Goal: Task Accomplishment & Management: Complete application form

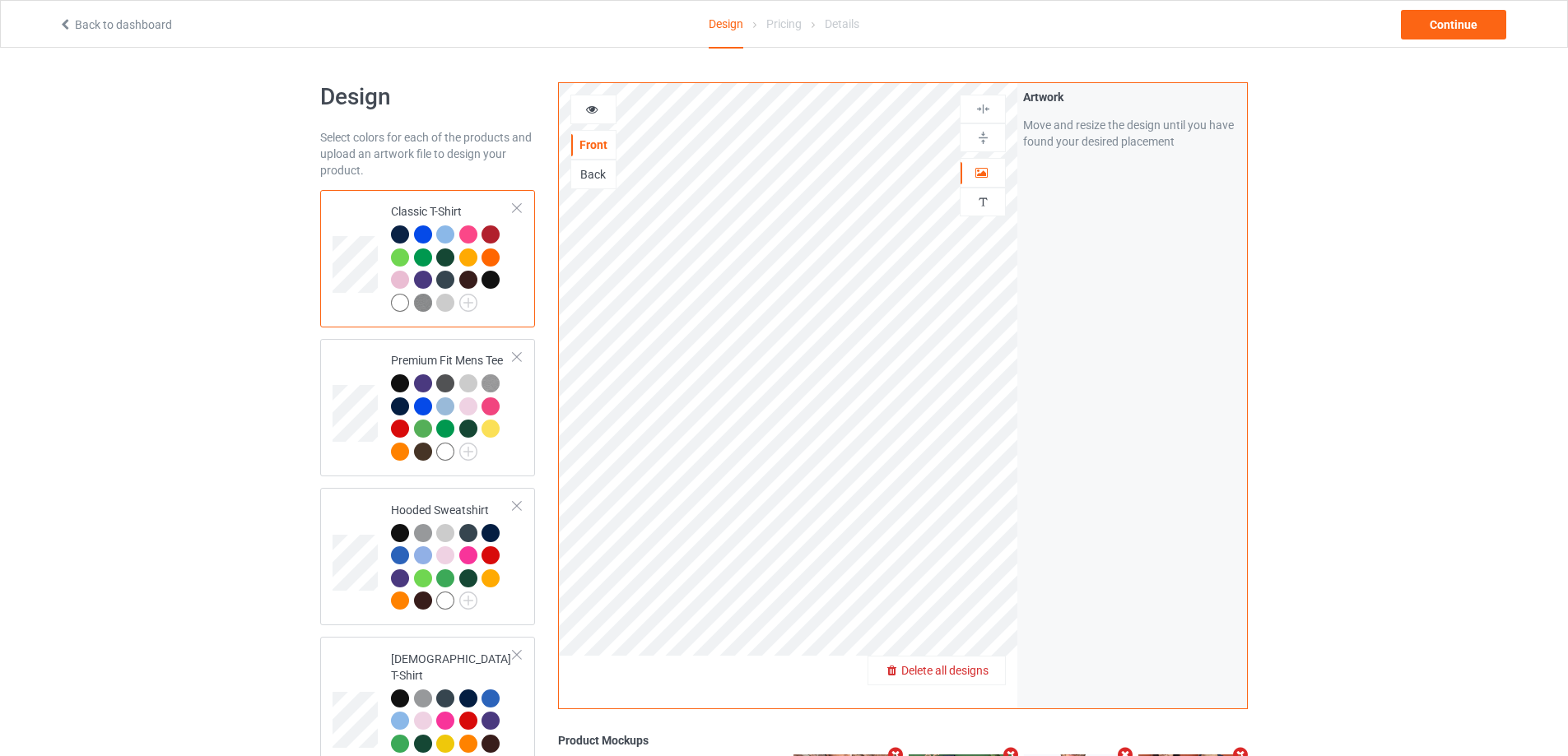
click at [969, 668] on span "Delete all designs" at bounding box center [945, 670] width 87 height 13
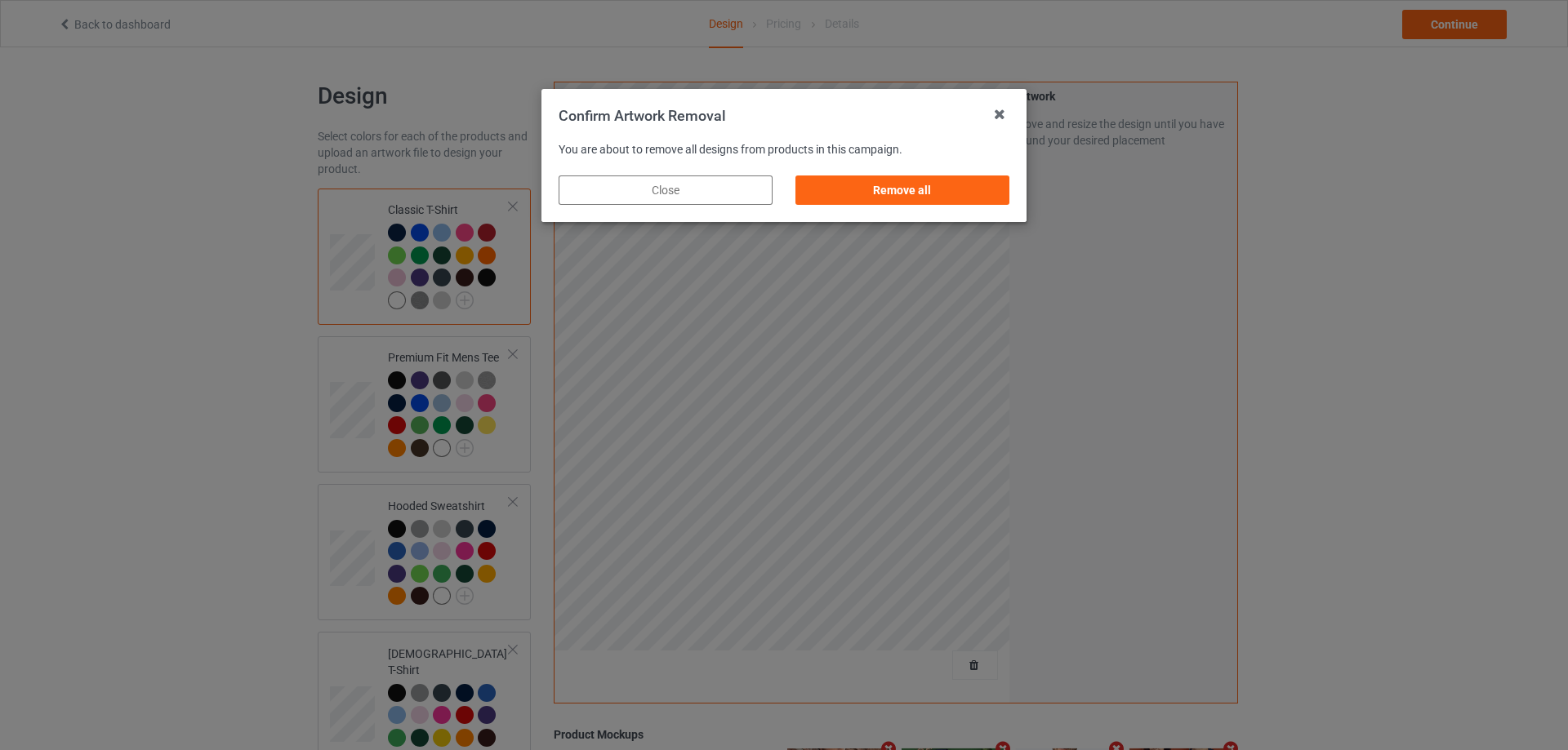
click at [982, 191] on div "Remove all" at bounding box center [902, 191] width 214 height 29
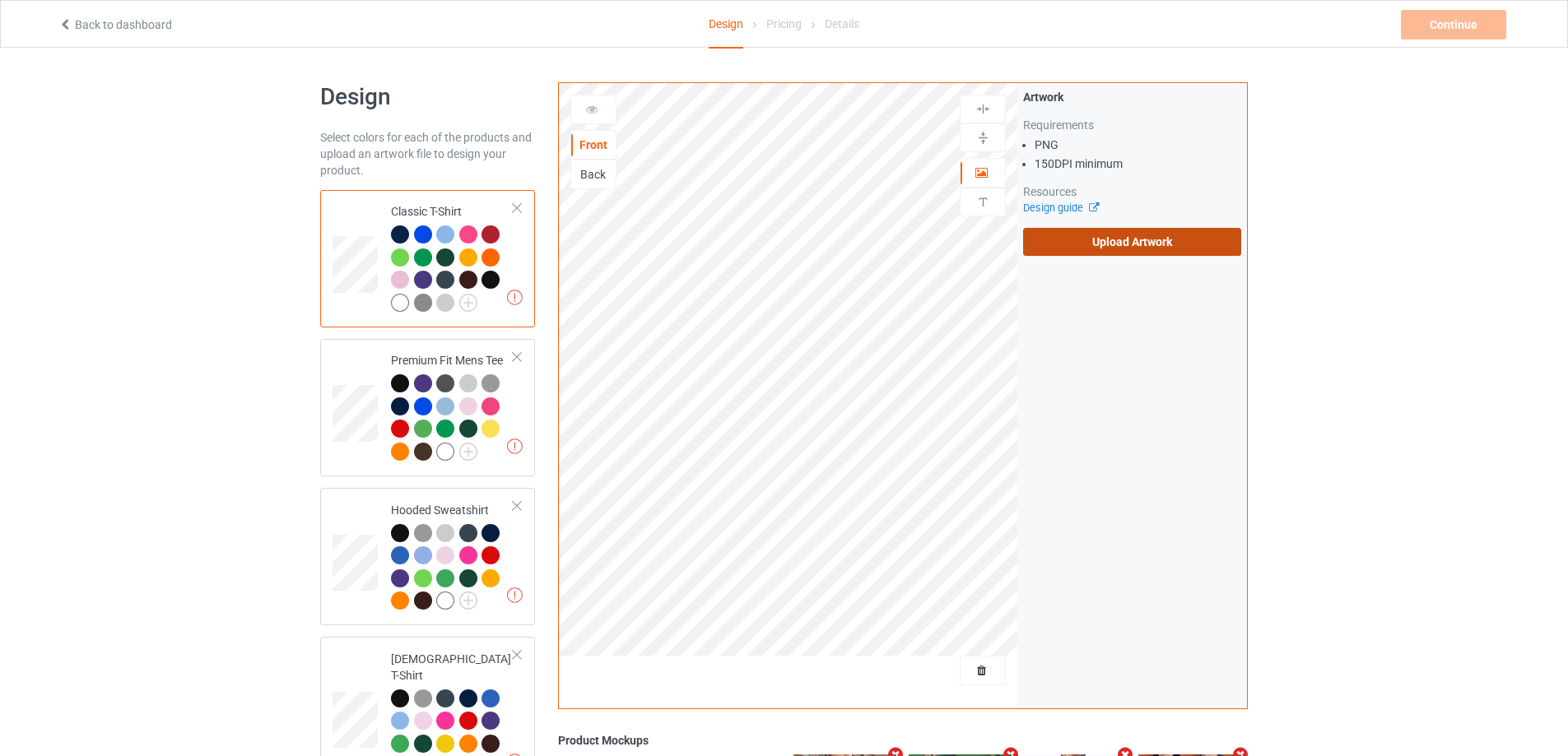
click at [1047, 236] on label "Upload Artwork" at bounding box center [1132, 242] width 218 height 28
click at [0, 0] on input "Upload Artwork" at bounding box center [0, 0] width 0 height 0
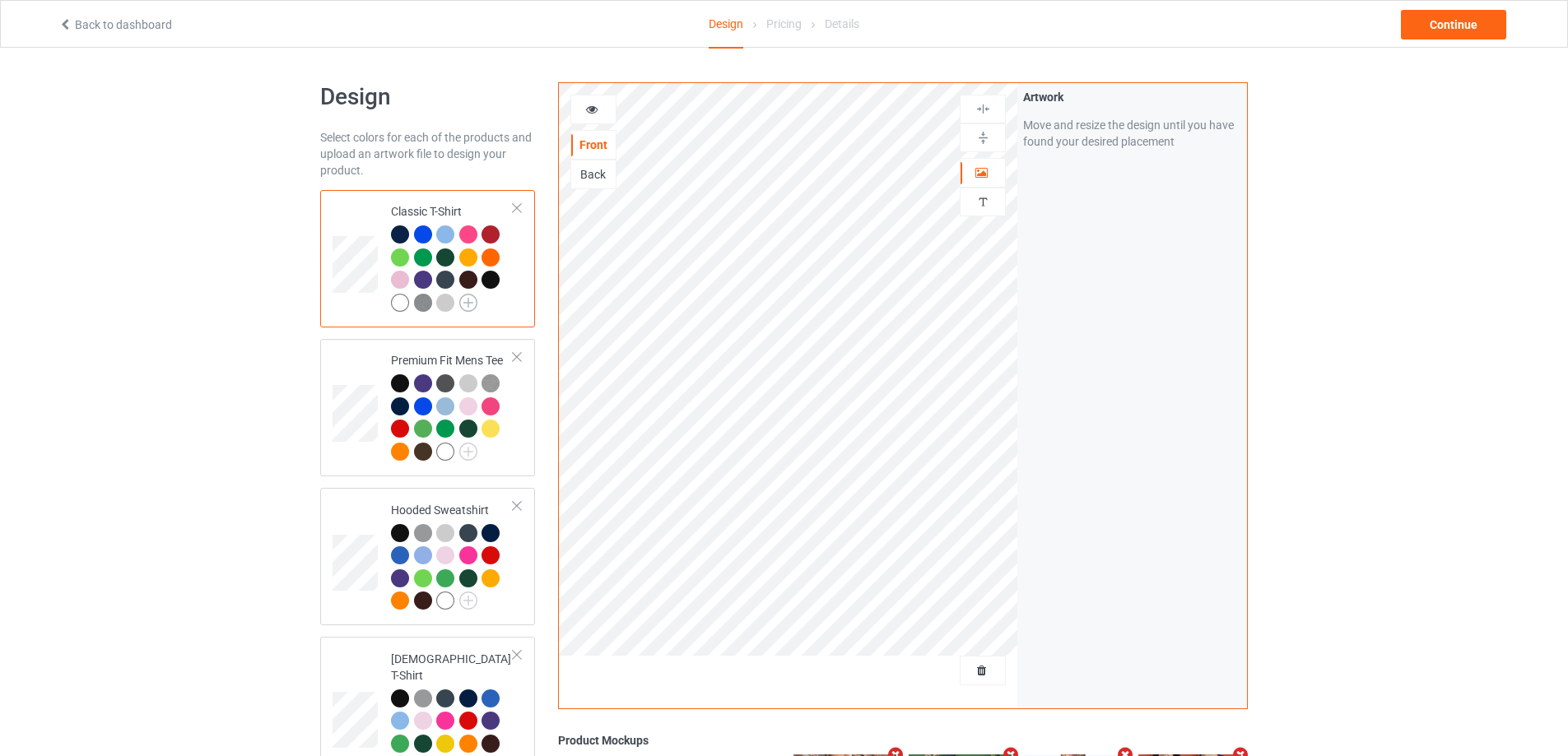
click at [468, 305] on img at bounding box center [468, 302] width 18 height 18
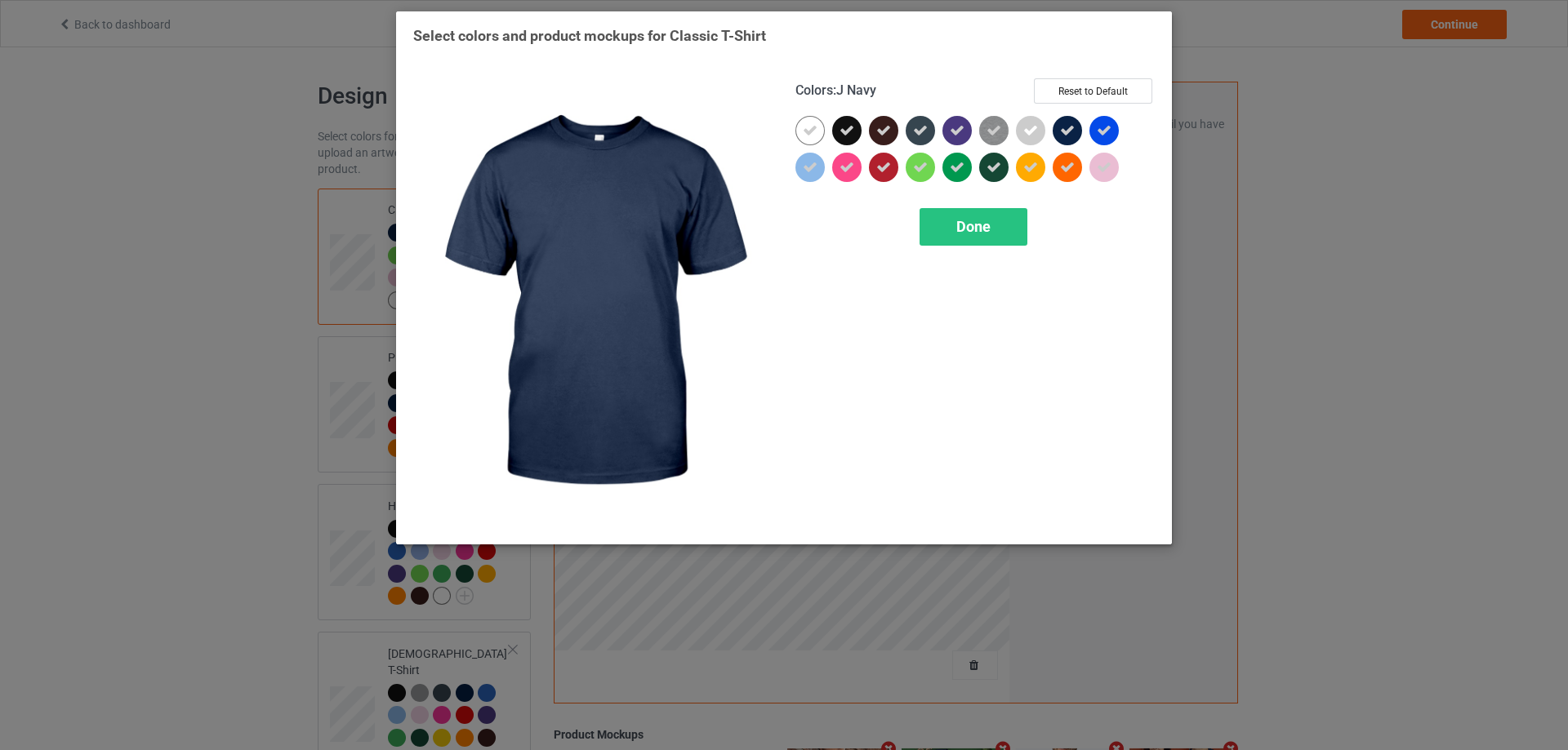
click at [1096, 78] on div "Colors : J Navy Reset to Default Done" at bounding box center [974, 303] width 382 height 472
drag, startPoint x: 1090, startPoint y: 86, endPoint x: 1072, endPoint y: 107, distance: 27.7
click at [1090, 87] on button "Reset to Default" at bounding box center [1092, 91] width 118 height 26
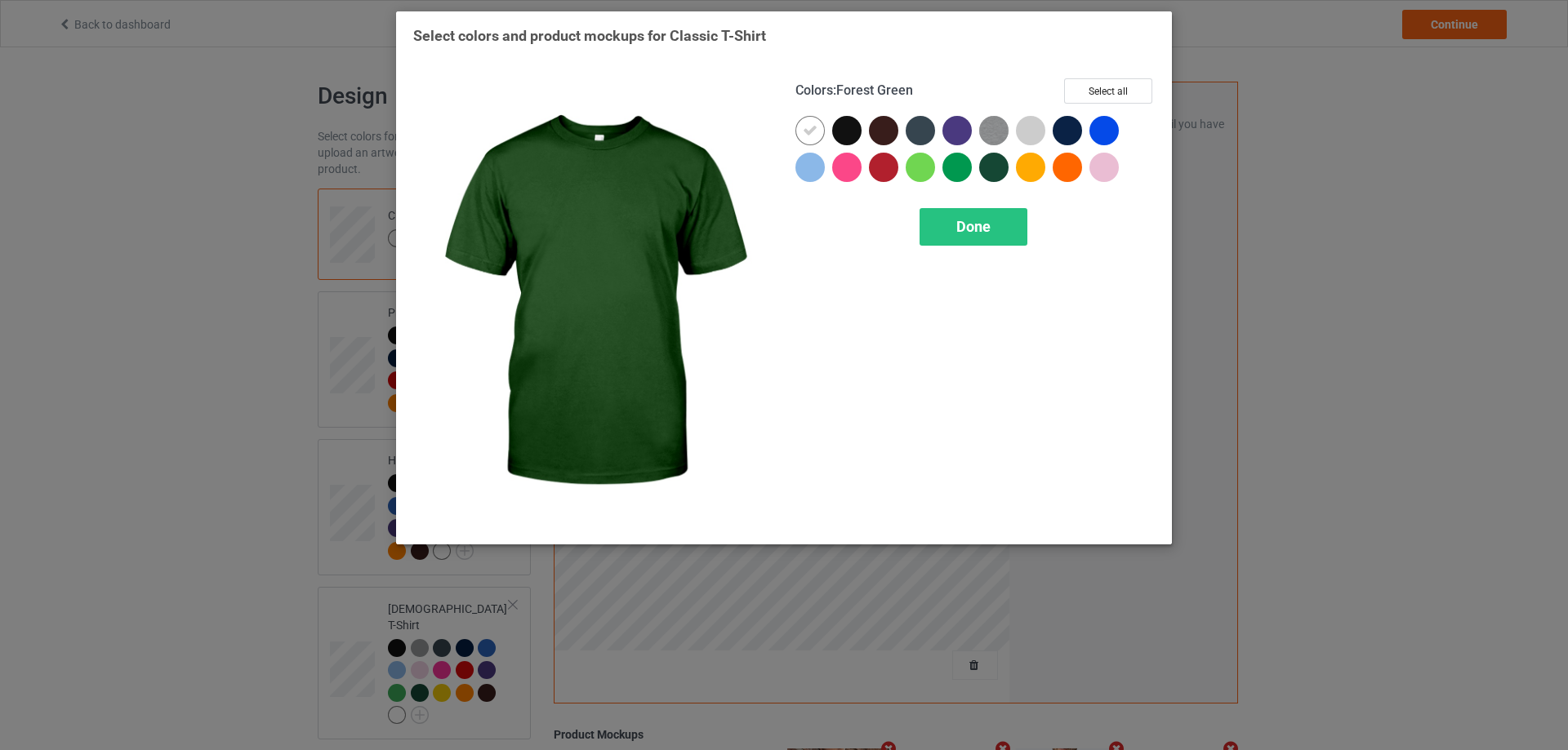
drag, startPoint x: 987, startPoint y: 166, endPoint x: 908, endPoint y: 147, distance: 81.3
click at [987, 166] on div at bounding box center [994, 167] width 29 height 29
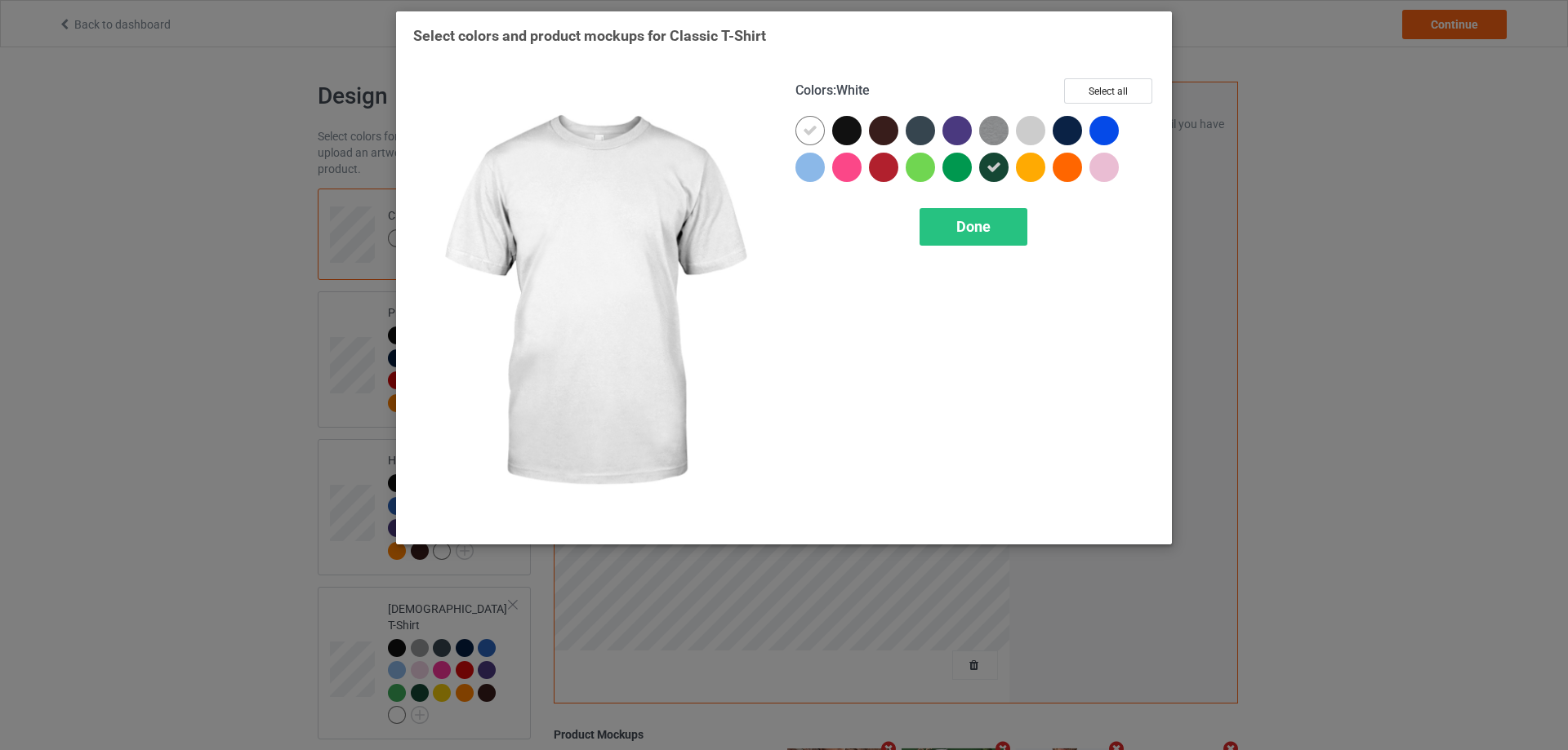
click at [801, 136] on div at bounding box center [810, 131] width 29 height 29
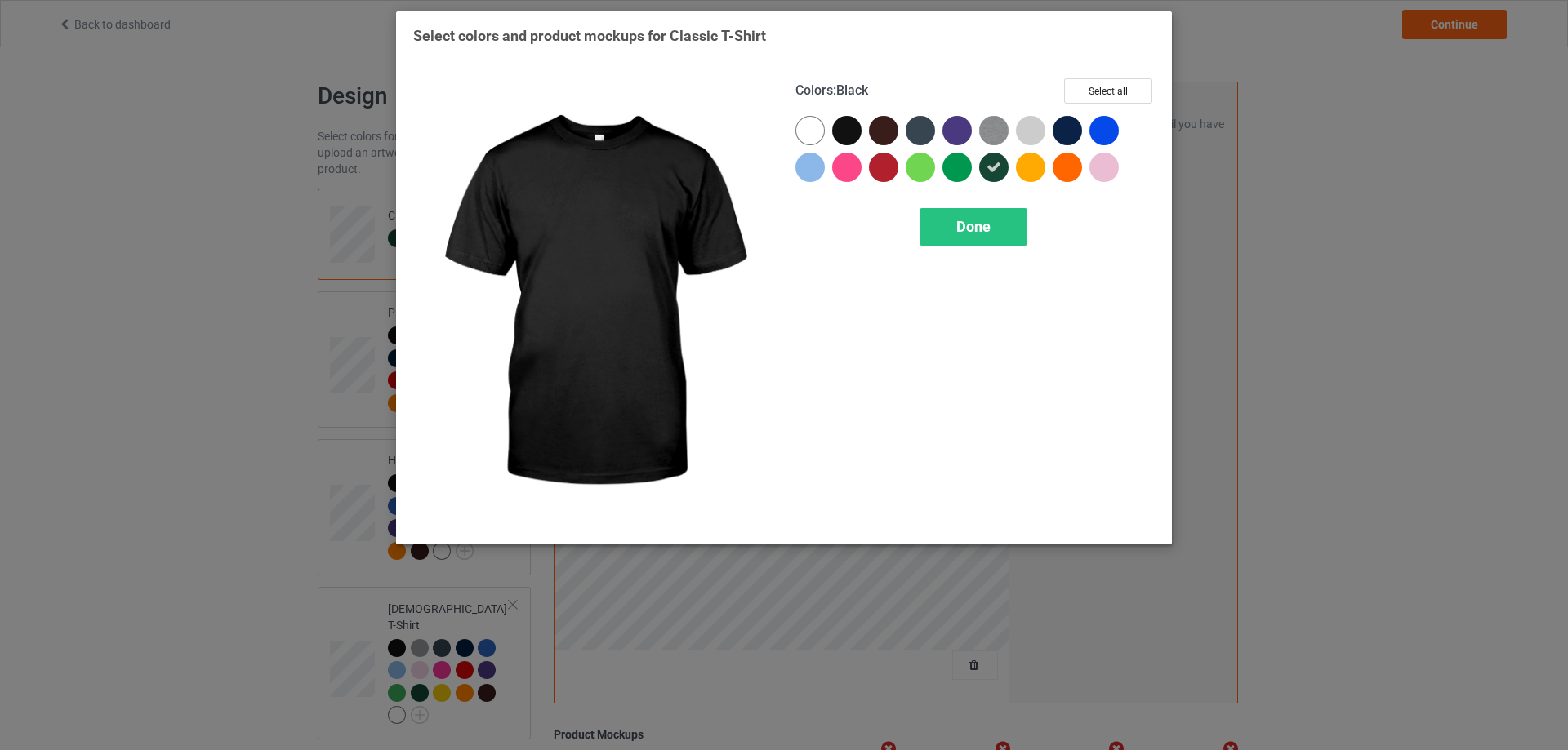
click at [868, 136] on div at bounding box center [849, 134] width 36 height 36
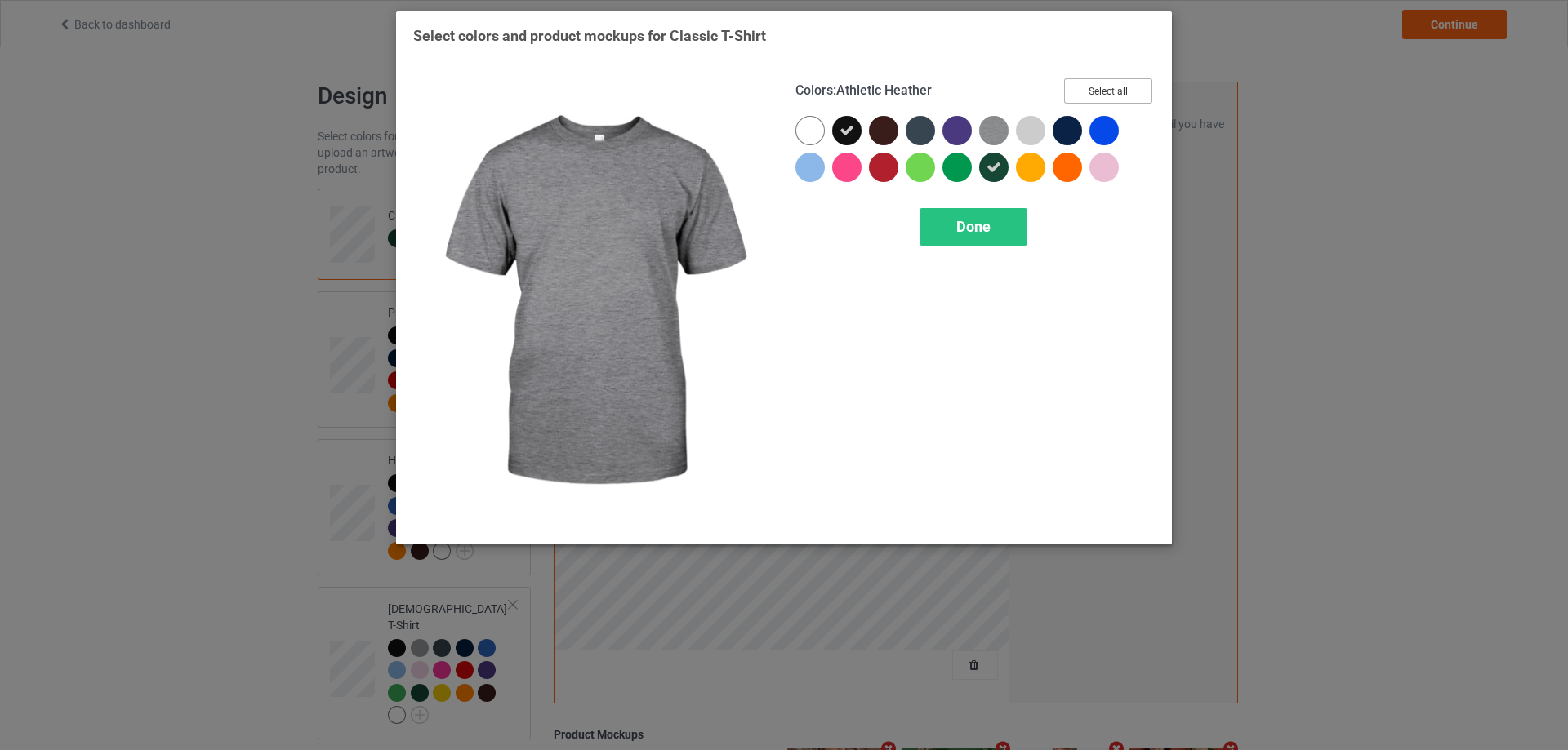
click at [1116, 100] on button "Select all" at bounding box center [1108, 91] width 88 height 26
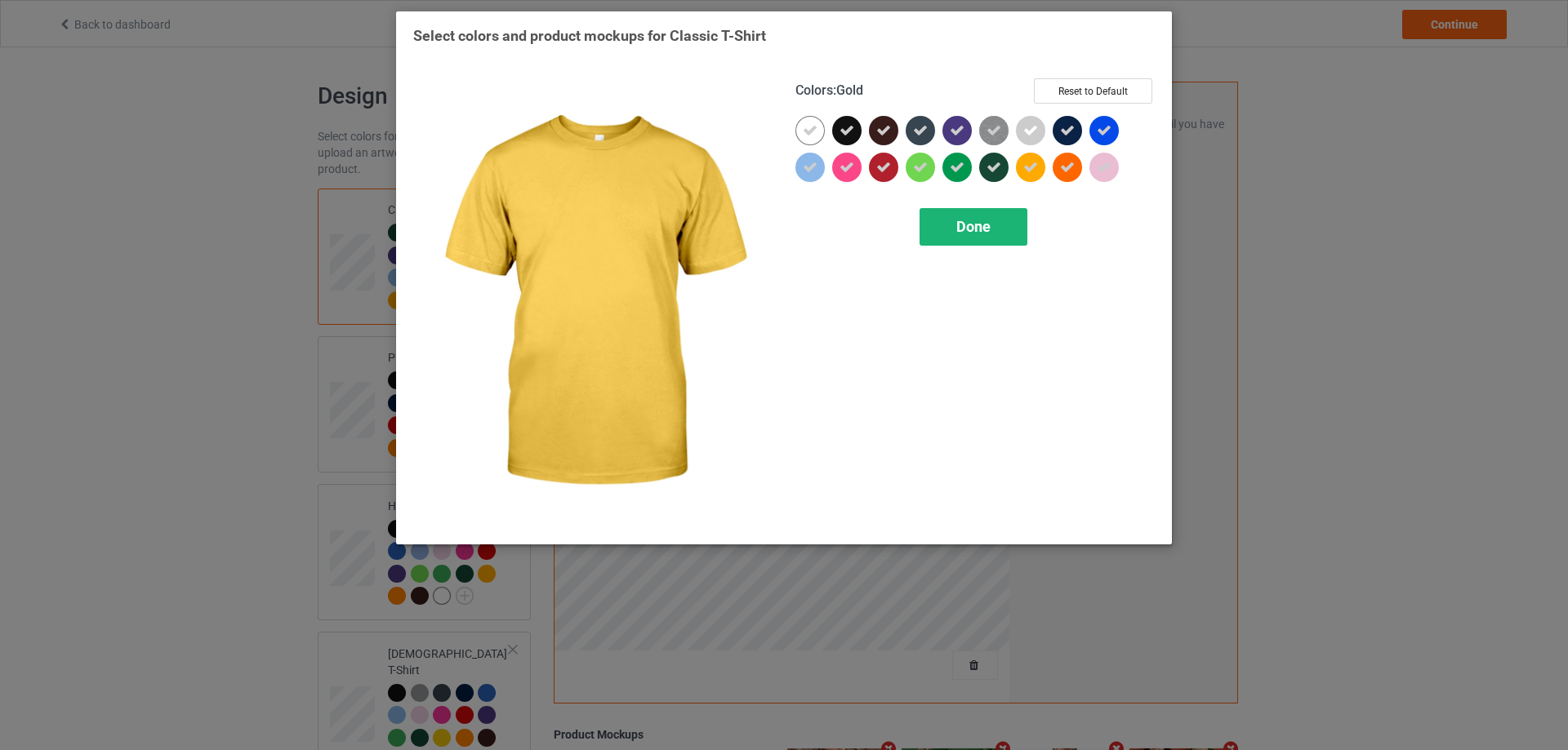
click at [1000, 212] on div "Done" at bounding box center [973, 227] width 108 height 37
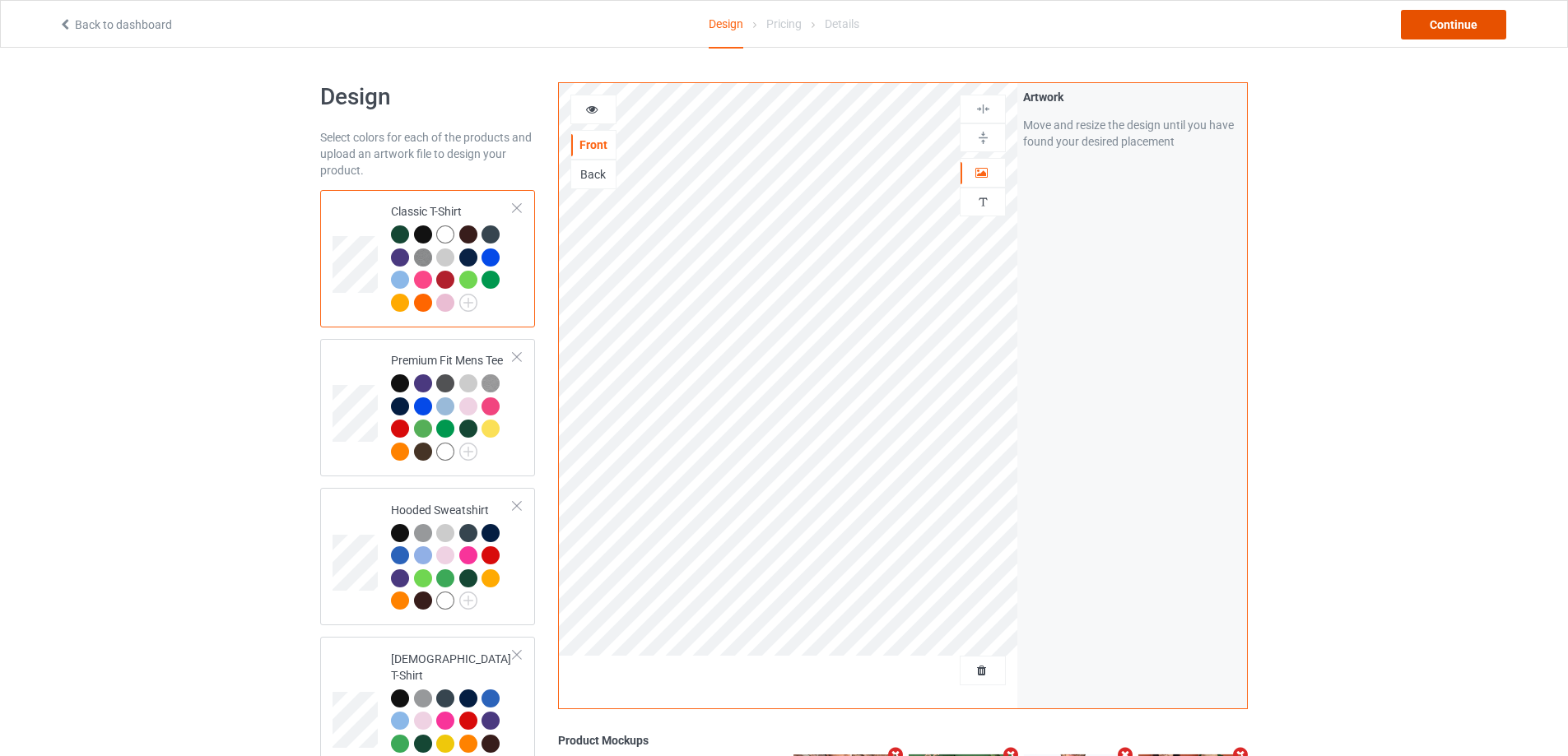
click at [1451, 19] on div "Continue" at bounding box center [1453, 25] width 105 height 30
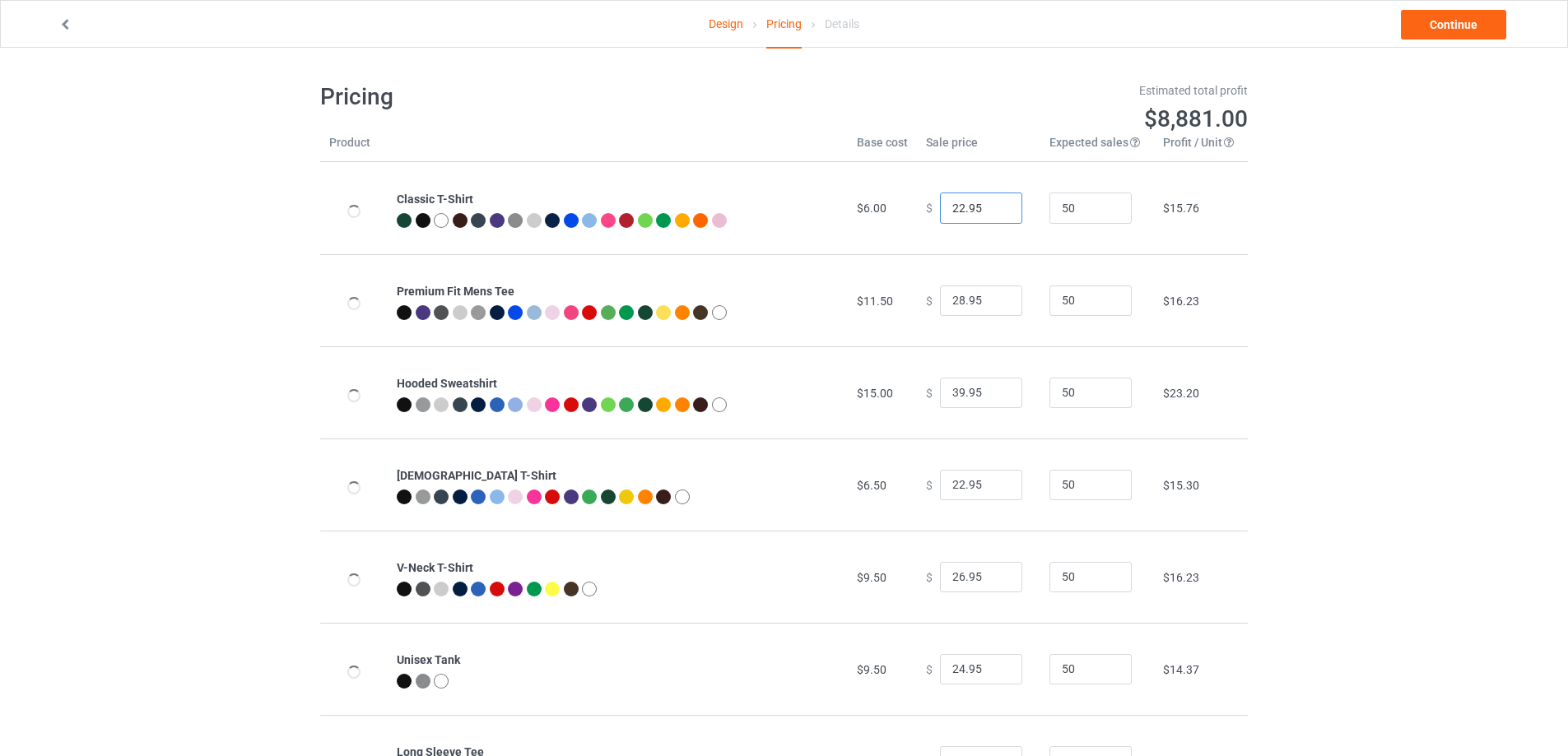
click at [990, 221] on input "22.95" at bounding box center [980, 208] width 82 height 32
type input "21.95"
click at [993, 216] on input "21.95" at bounding box center [980, 208] width 82 height 32
click at [1426, 12] on link "Continue" at bounding box center [1453, 25] width 105 height 30
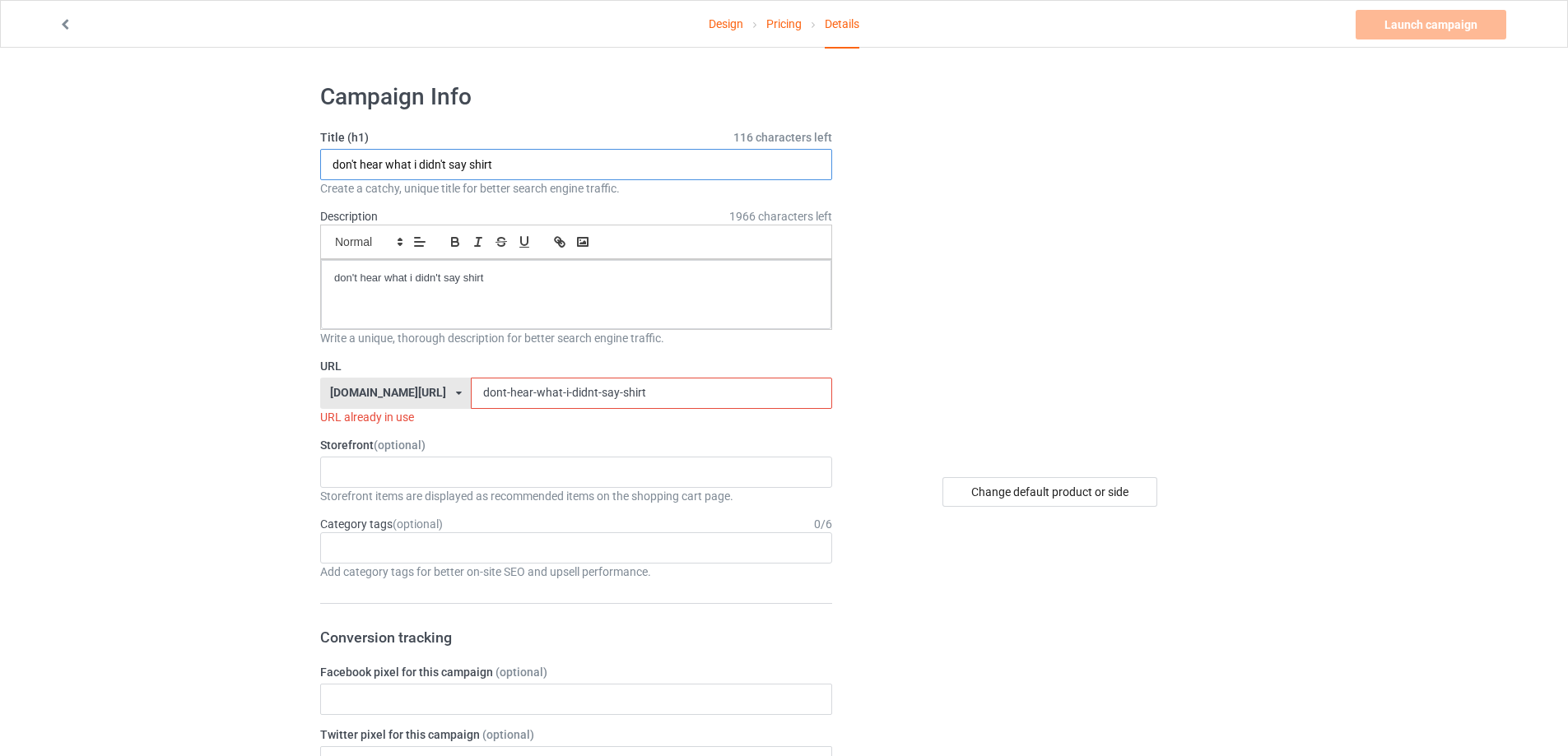
drag, startPoint x: 556, startPoint y: 163, endPoint x: 167, endPoint y: 162, distance: 389.0
paste input "Midnight Organic Ya Feel Me"
type input "Midnight Organic Ya Feel Me shirt"
drag, startPoint x: 546, startPoint y: 279, endPoint x: 37, endPoint y: 241, distance: 510.4
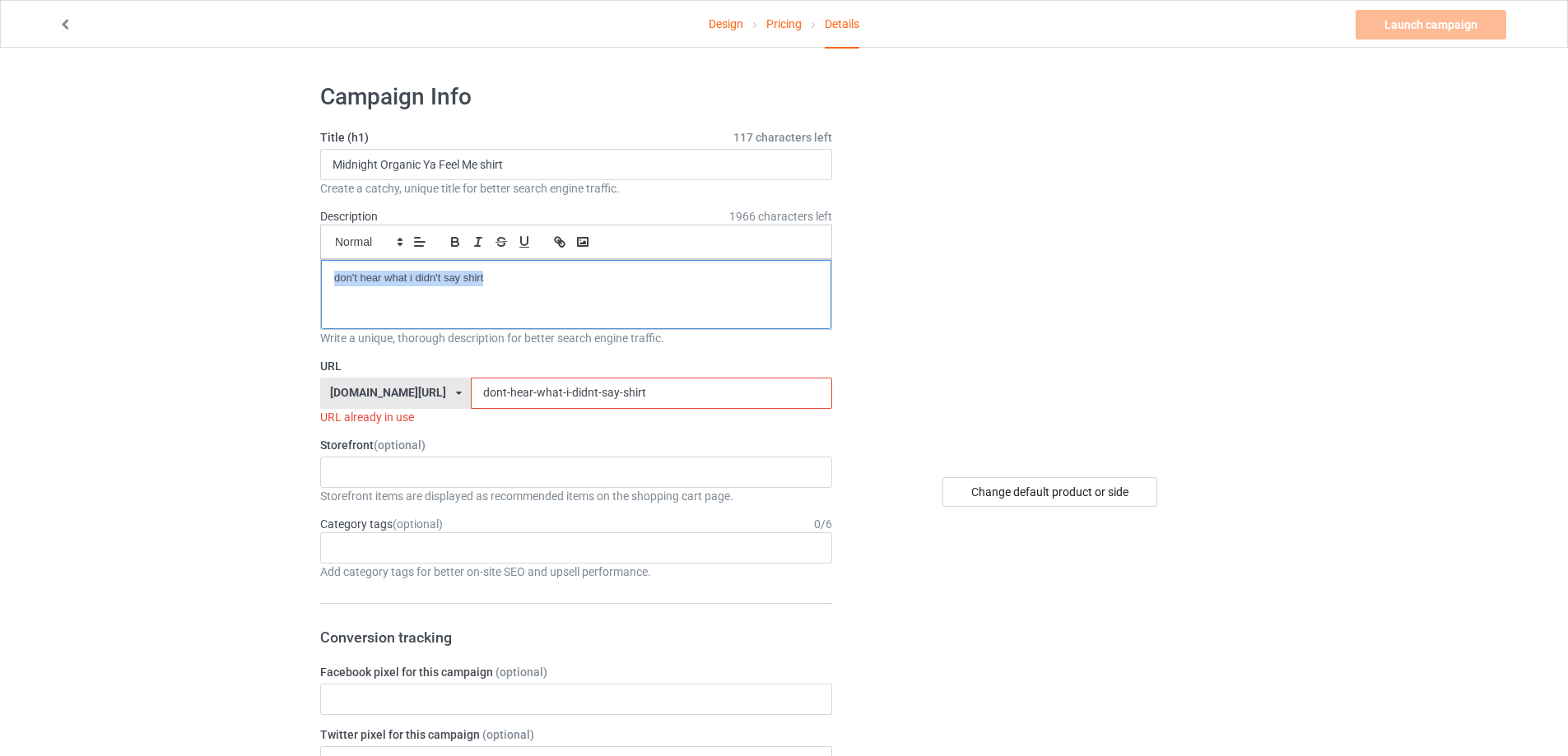
drag, startPoint x: 628, startPoint y: 394, endPoint x: 325, endPoint y: 381, distance: 303.3
click at [325, 381] on div "[DOMAIN_NAME][URL] [DOMAIN_NAME][URL] [DOMAIN_NAME][URL] 5cd2f964b197f721e1cad2…" at bounding box center [576, 393] width 512 height 32
paste input "midnight-organic-ya-feel-me"
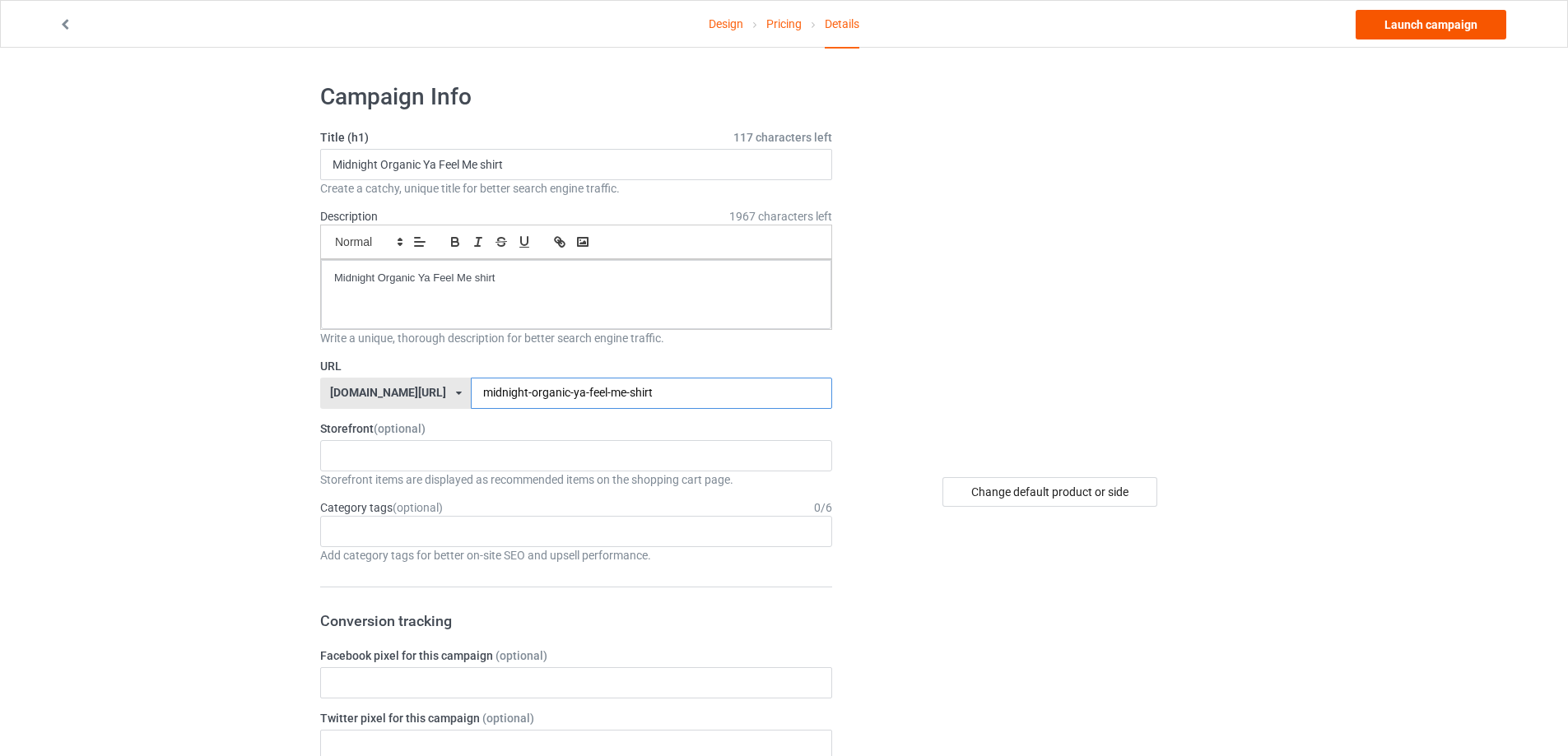
type input "midnight-organic-ya-feel-me-shirt"
click at [1449, 32] on link "Launch campaign" at bounding box center [1431, 25] width 151 height 30
